Goal: Task Accomplishment & Management: Use online tool/utility

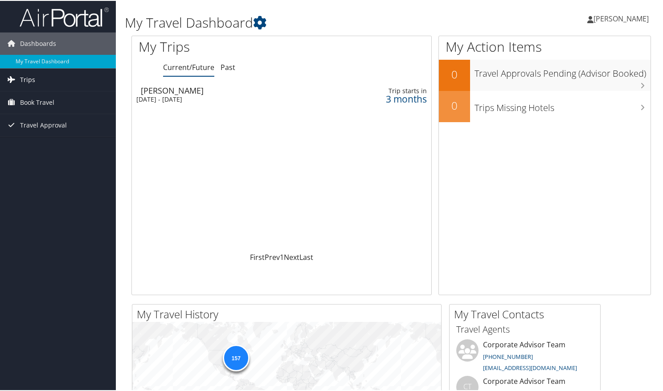
click at [37, 82] on link "Trips" at bounding box center [58, 79] width 116 height 22
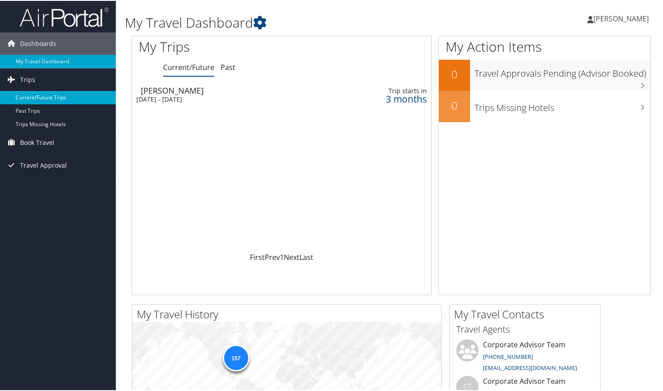
click at [47, 101] on link "Current/Future Trips" at bounding box center [58, 96] width 116 height 13
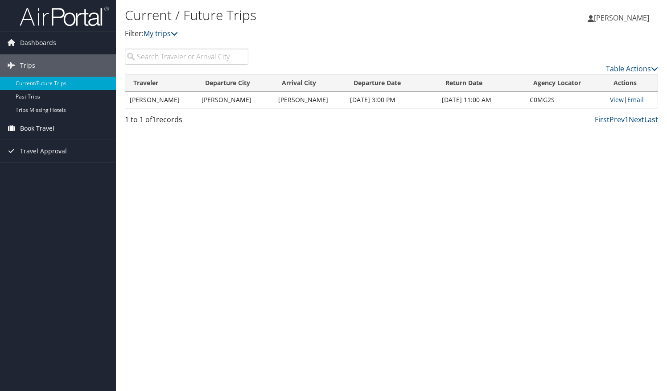
click at [54, 127] on link "Book Travel" at bounding box center [58, 128] width 116 height 22
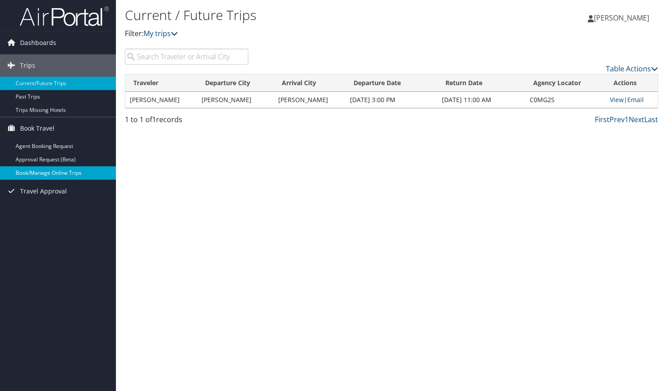
click at [46, 177] on link "Book/Manage Online Trips" at bounding box center [58, 172] width 116 height 13
